Goal: Book appointment/travel/reservation

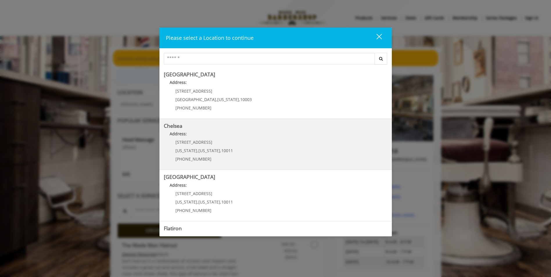
click at [245, 141] on link "Chelsea Address: [STREET_ADDRESS][US_STATE][US_STATE] (917) 639-3902" at bounding box center [275, 144] width 223 height 42
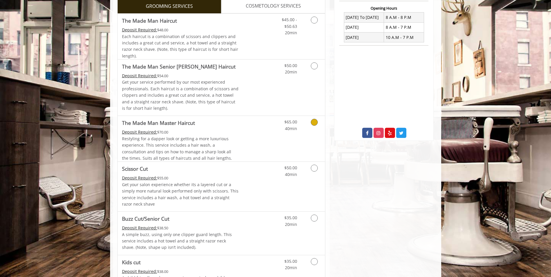
scroll to position [203, 0]
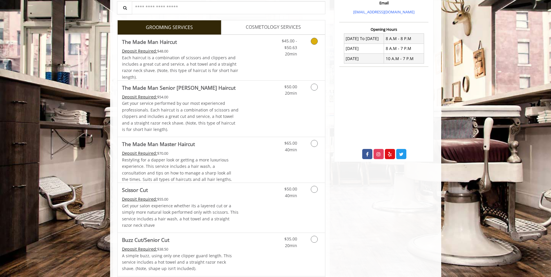
click at [315, 42] on icon "Grooming services" at bounding box center [314, 41] width 7 height 7
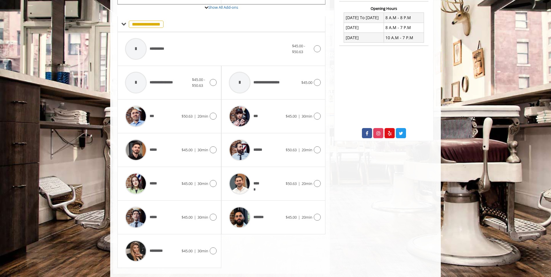
scroll to position [233, 0]
